Goal: Book appointment/travel/reservation

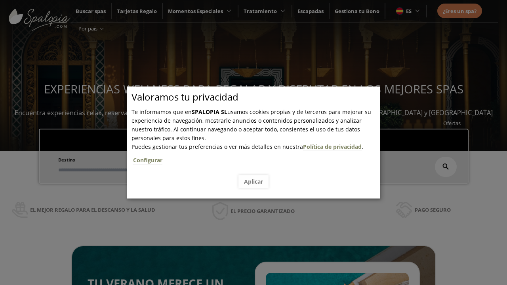
scroll to position [135, 0]
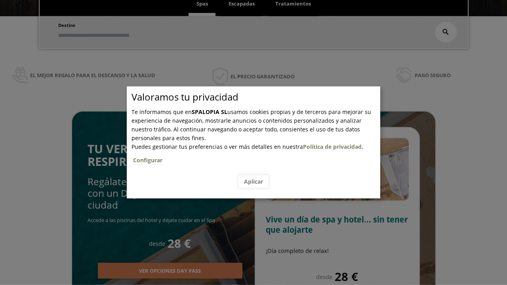
click at [242, 4] on span "Escapadas" at bounding box center [241, 3] width 26 height 7
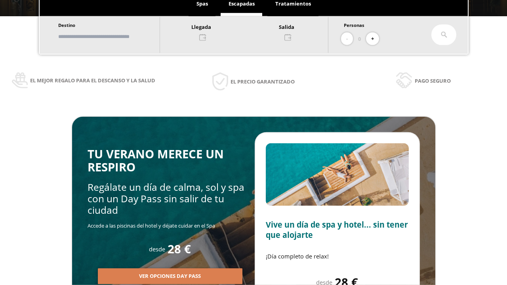
click at [112, 36] on input "text" at bounding box center [105, 37] width 99 height 14
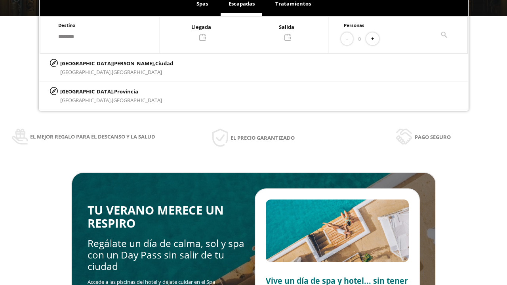
click at [252, 31] on div at bounding box center [244, 31] width 168 height 19
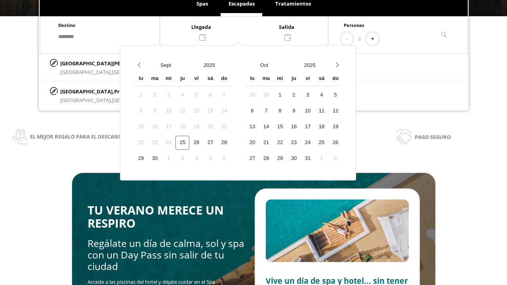
click at [217, 143] on div "27" at bounding box center [210, 143] width 14 height 14
click at [231, 143] on div "28" at bounding box center [224, 143] width 14 height 14
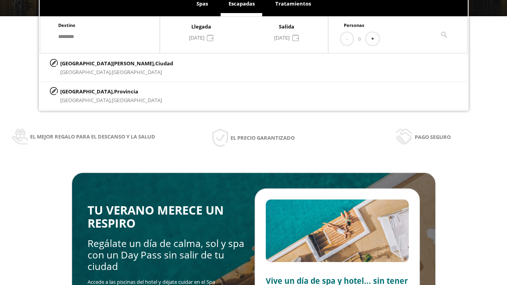
click at [375, 39] on button "+" at bounding box center [372, 38] width 13 height 13
click at [99, 63] on p "[GEOGRAPHIC_DATA][PERSON_NAME], [GEOGRAPHIC_DATA]" at bounding box center [116, 63] width 113 height 9
type input "**********"
